Goal: Task Accomplishment & Management: Manage account settings

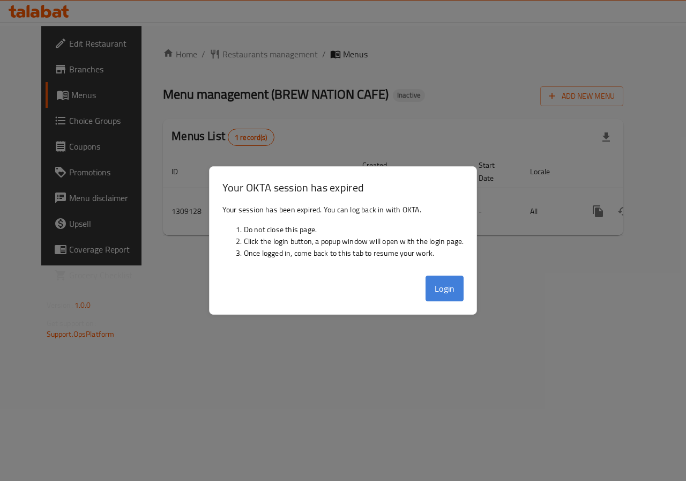
click at [437, 291] on button "Login" at bounding box center [445, 289] width 39 height 26
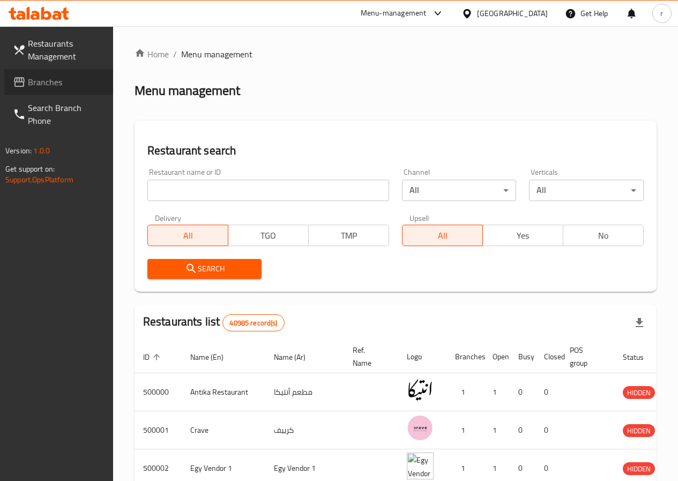
click at [53, 81] on span "Branches" at bounding box center [66, 82] width 77 height 13
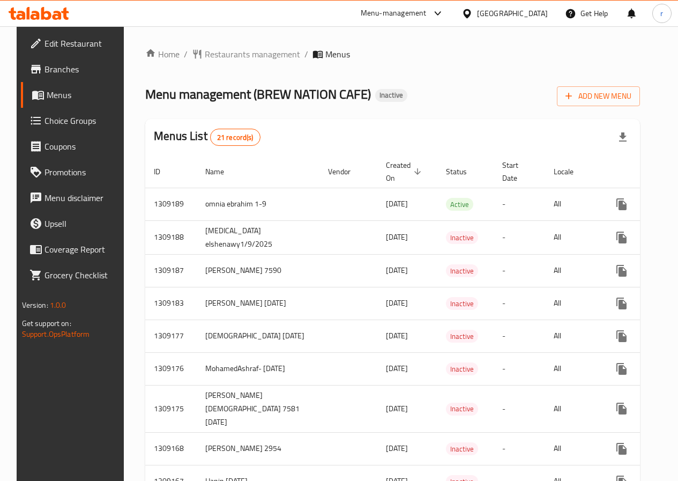
click at [47, 95] on span "Menus" at bounding box center [84, 94] width 75 height 13
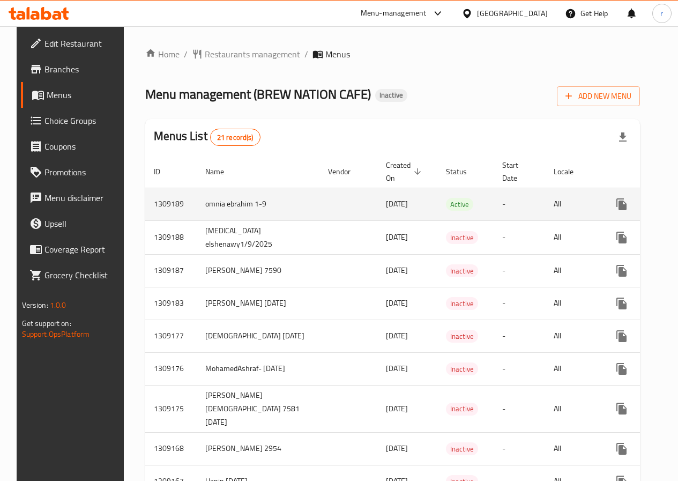
click at [641, 200] on icon "enhanced table" at bounding box center [647, 204] width 13 height 13
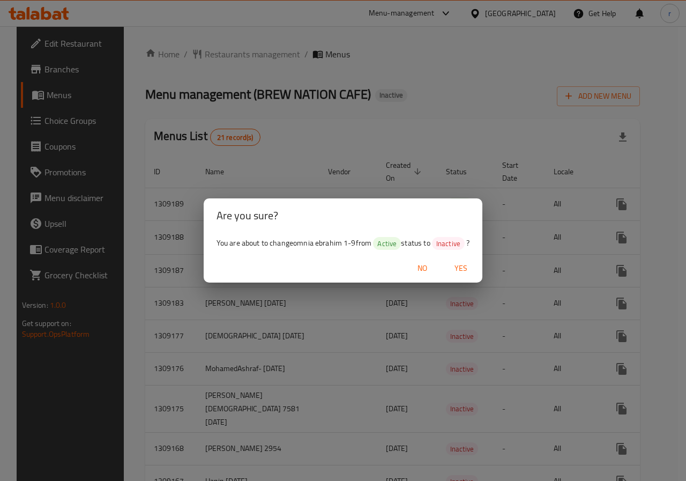
drag, startPoint x: 452, startPoint y: 260, endPoint x: 456, endPoint y: 269, distance: 10.1
click at [452, 261] on button "Yes" at bounding box center [461, 268] width 34 height 20
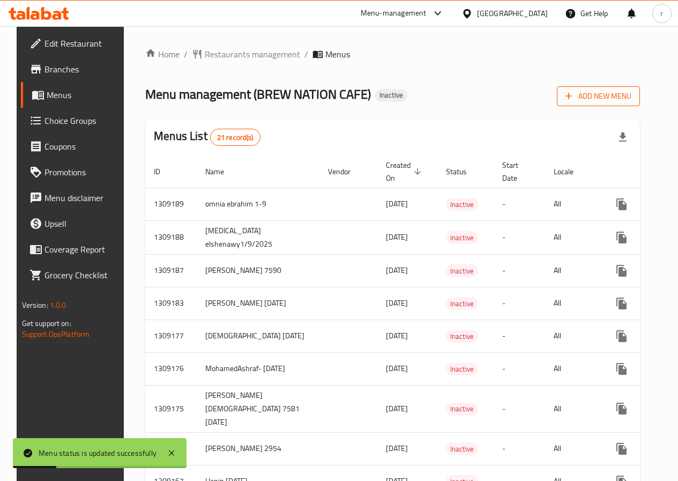
click at [605, 99] on span "Add New Menu" at bounding box center [598, 96] width 66 height 13
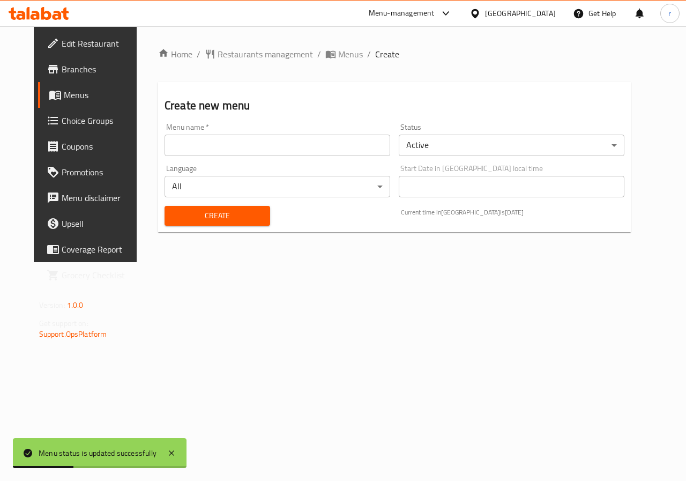
click at [218, 146] on input "text" at bounding box center [278, 145] width 226 height 21
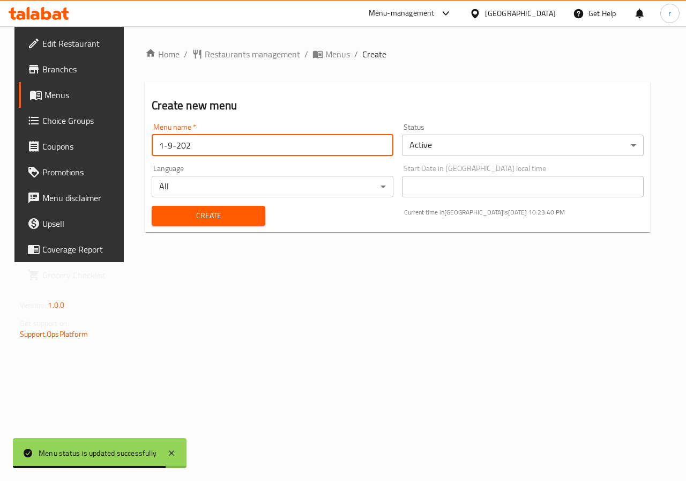
type input "1-9-2025"
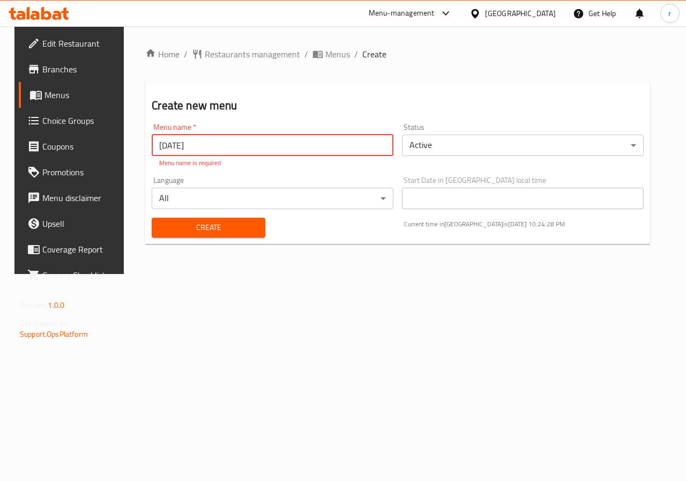
click at [211, 228] on div "Create" at bounding box center [208, 227] width 126 height 33
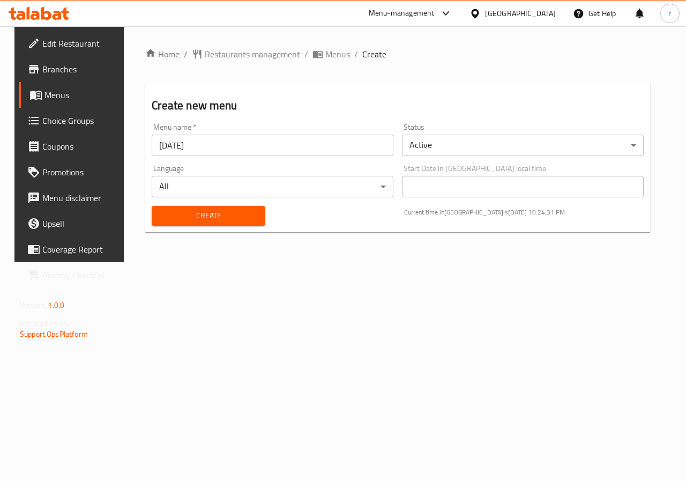
click at [218, 144] on input "1-9-2025" at bounding box center [273, 145] width 242 height 21
type input "[DATE] Ritaj"
click at [204, 219] on span "Create" at bounding box center [208, 215] width 96 height 13
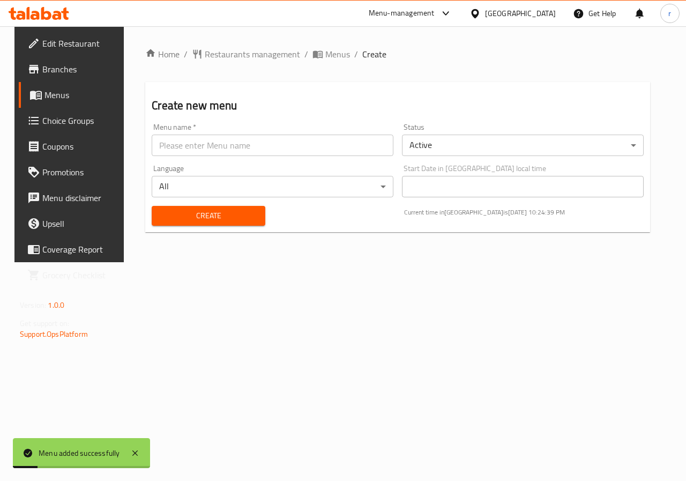
click at [50, 103] on link "Menus" at bounding box center [74, 95] width 110 height 26
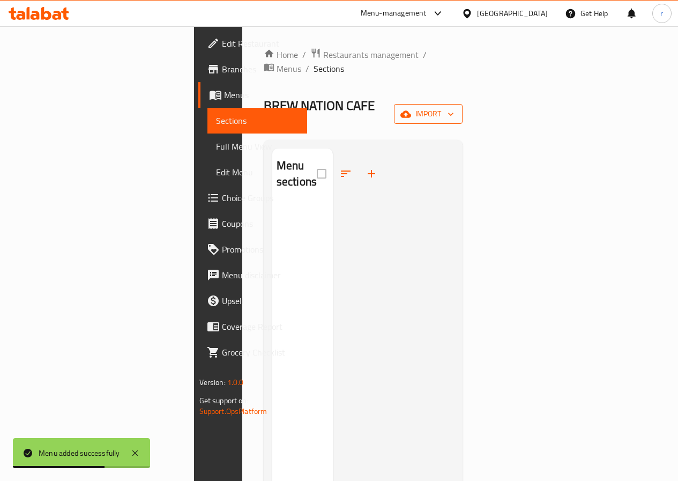
click at [454, 107] on span "import" at bounding box center [428, 113] width 51 height 13
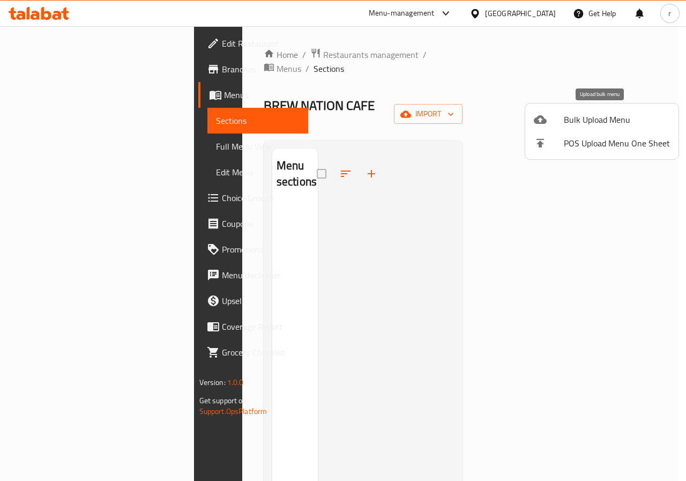
click at [599, 124] on span "Bulk Upload Menu" at bounding box center [617, 119] width 106 height 13
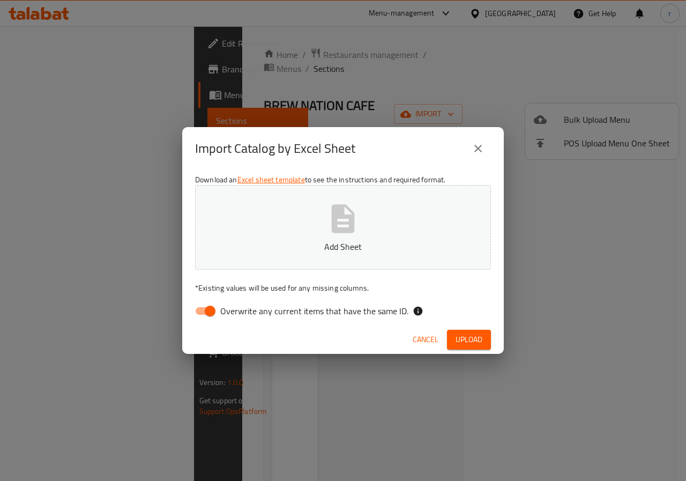
click at [221, 310] on span "Overwrite any current items that have the same ID." at bounding box center [314, 310] width 188 height 13
click at [221, 310] on input "Overwrite any current items that have the same ID." at bounding box center [210, 311] width 61 height 20
checkbox input "false"
click at [282, 240] on button "Add Sheet" at bounding box center [343, 227] width 296 height 85
click at [458, 340] on span "Upload" at bounding box center [469, 339] width 27 height 13
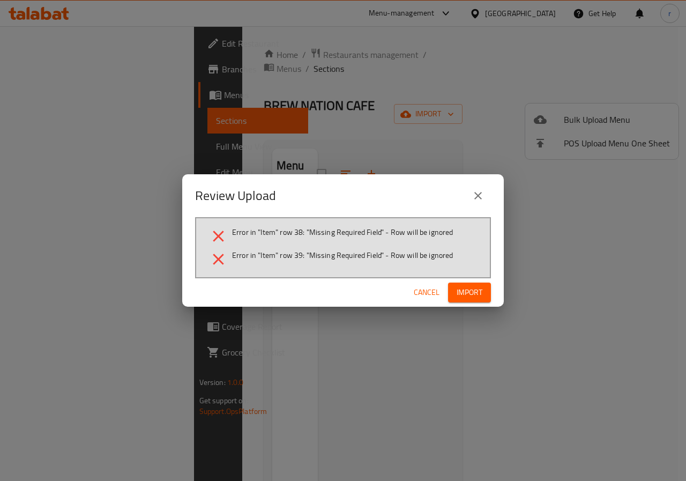
click at [472, 288] on span "Import" at bounding box center [470, 292] width 26 height 13
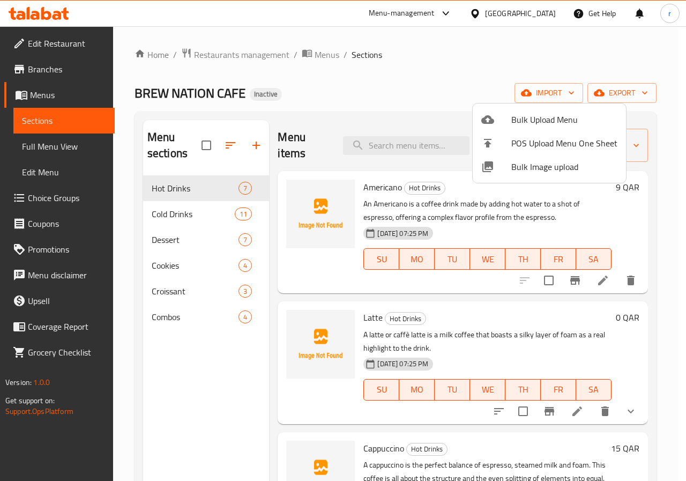
click at [412, 78] on div at bounding box center [343, 240] width 686 height 481
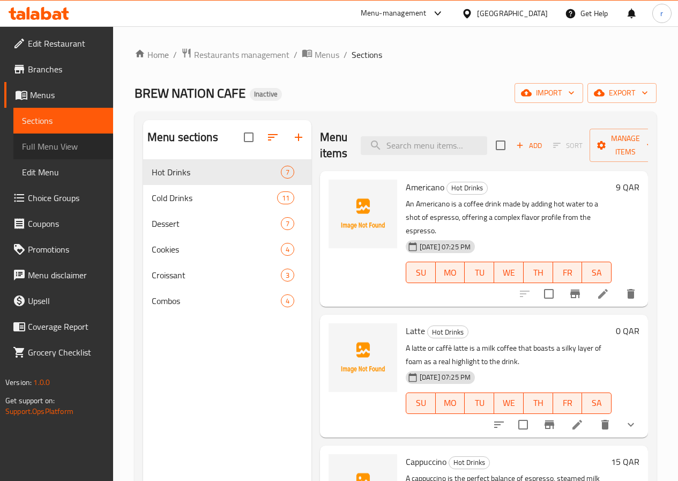
click at [62, 141] on span "Full Menu View" at bounding box center [63, 146] width 83 height 13
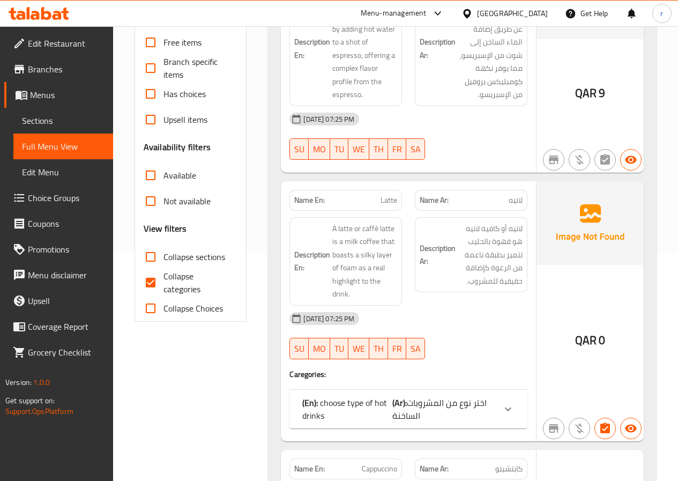
scroll to position [268, 0]
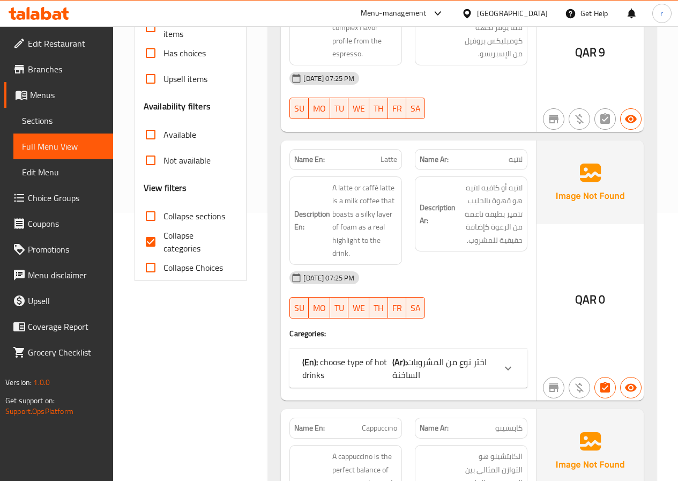
click at [163, 245] on input "Collapse categories" at bounding box center [151, 242] width 26 height 26
checkbox input "false"
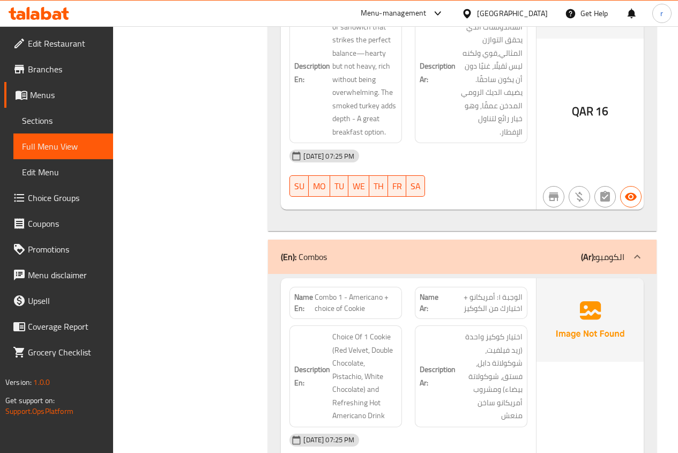
scroll to position [7296, 0]
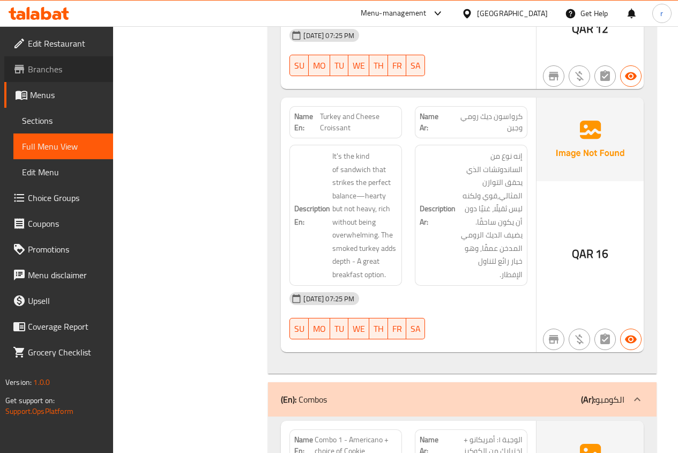
click at [54, 68] on span "Branches" at bounding box center [66, 69] width 77 height 13
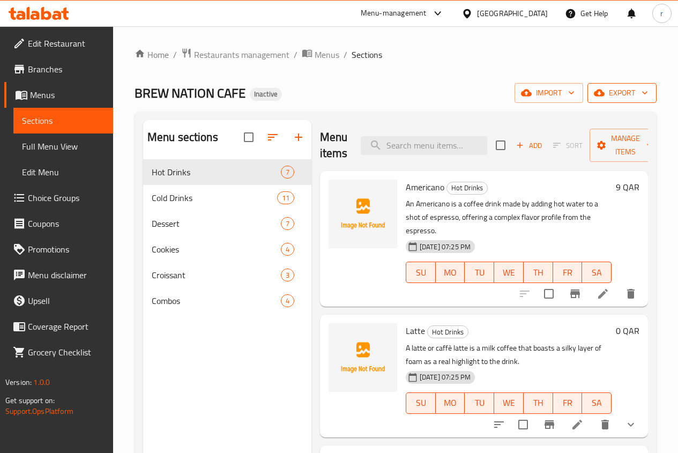
click at [607, 90] on span "export" at bounding box center [622, 92] width 52 height 13
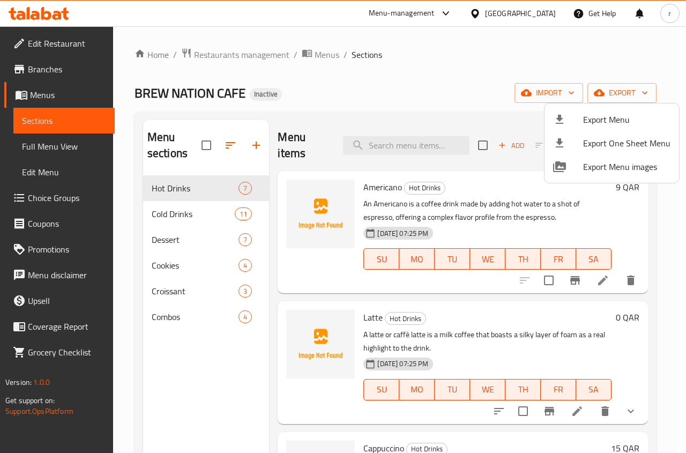
click at [562, 122] on icon at bounding box center [559, 119] width 13 height 13
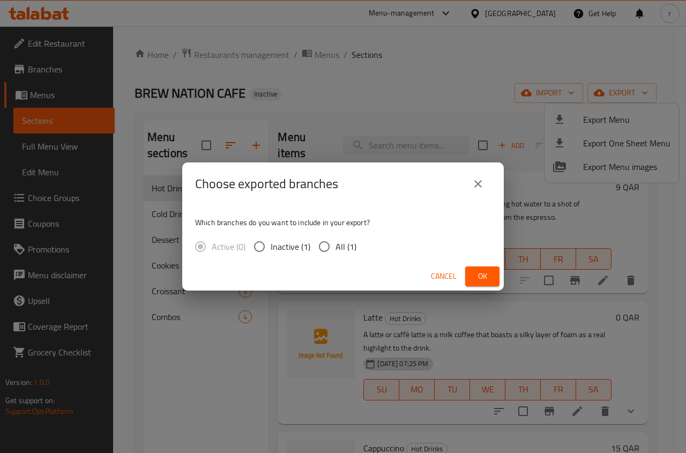
click at [336, 244] on span "All (1)" at bounding box center [346, 246] width 21 height 13
click at [336, 244] on input "All (1)" at bounding box center [324, 246] width 23 height 23
radio input "true"
click at [475, 273] on span "Ok" at bounding box center [482, 276] width 17 height 13
